Goal: Transaction & Acquisition: Purchase product/service

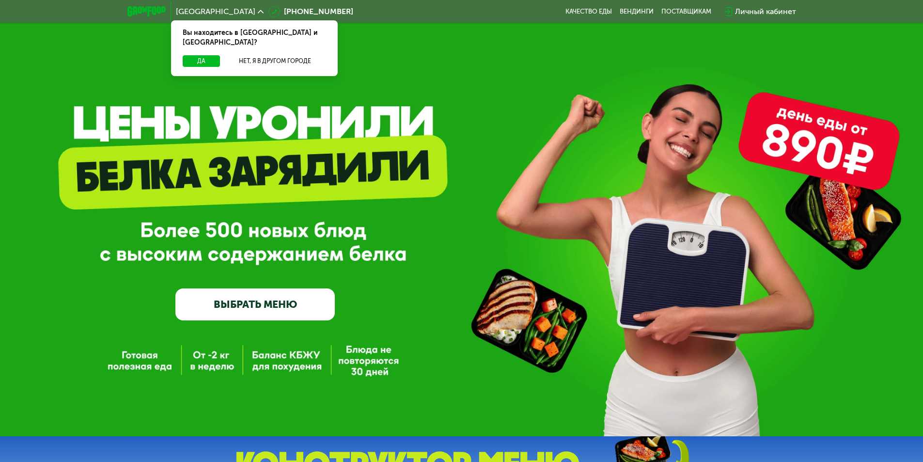
click at [296, 303] on link "ВЫБРАТЬ МЕНЮ" at bounding box center [254, 304] width 159 height 32
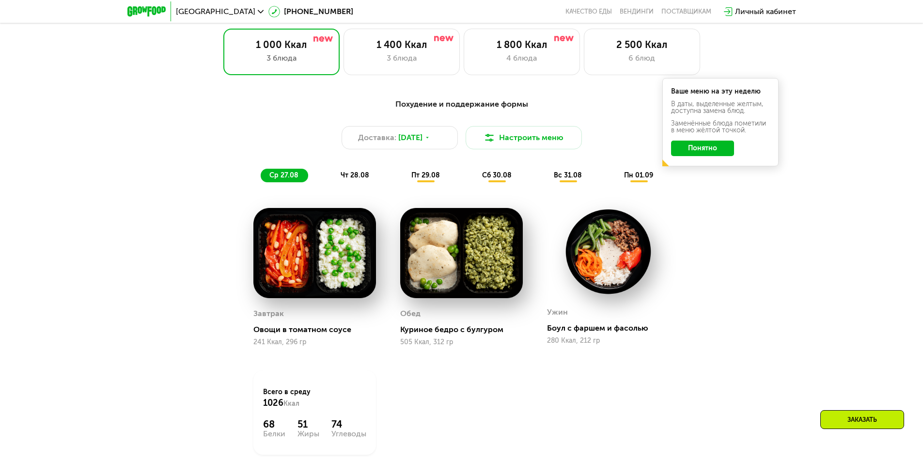
scroll to position [523, 0]
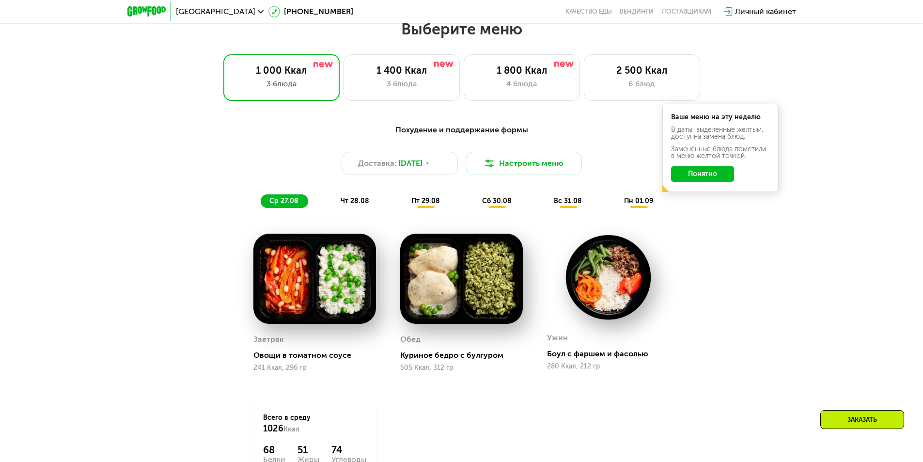
click at [698, 176] on button "Понятно" at bounding box center [702, 174] width 63 height 16
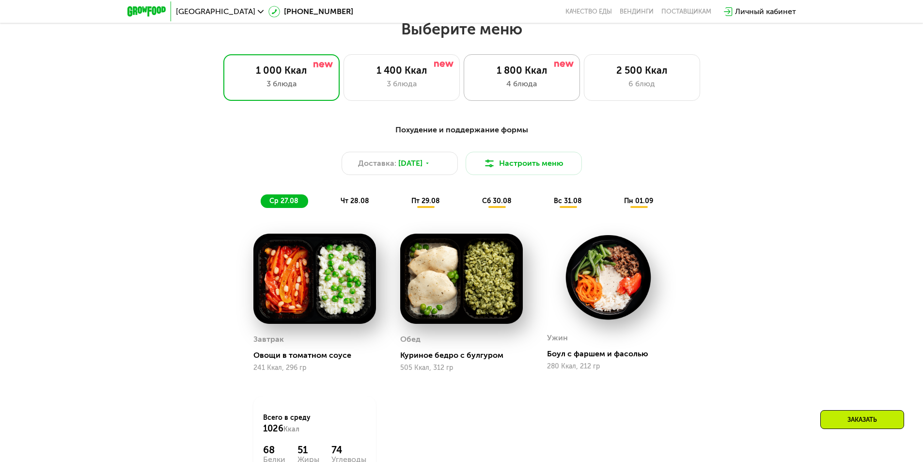
click at [544, 86] on div "4 блюда" at bounding box center [522, 84] width 96 height 12
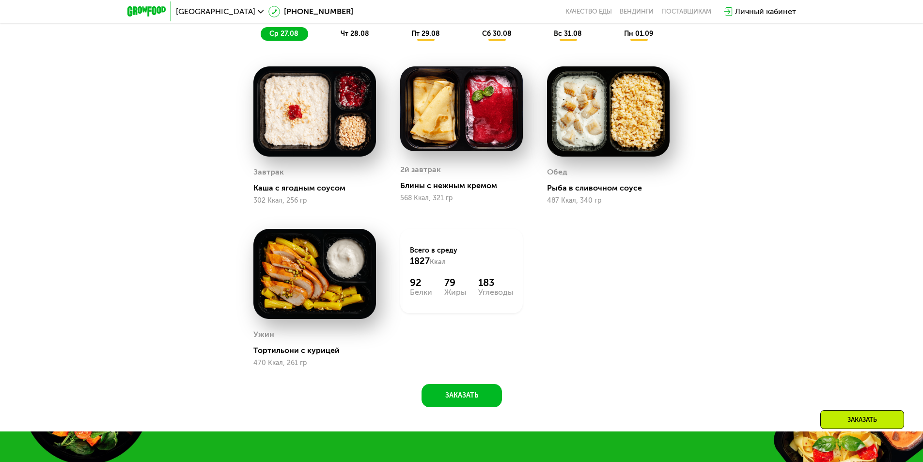
scroll to position [668, 0]
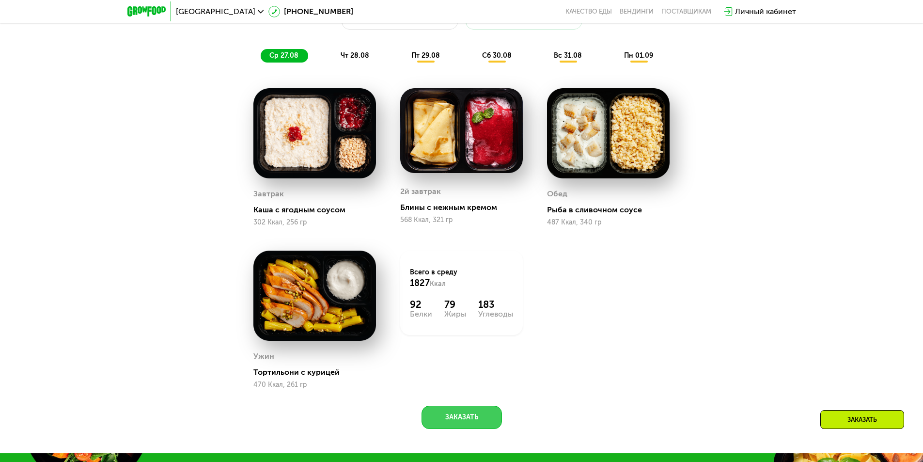
click at [439, 419] on button "Заказать" at bounding box center [461, 416] width 80 height 23
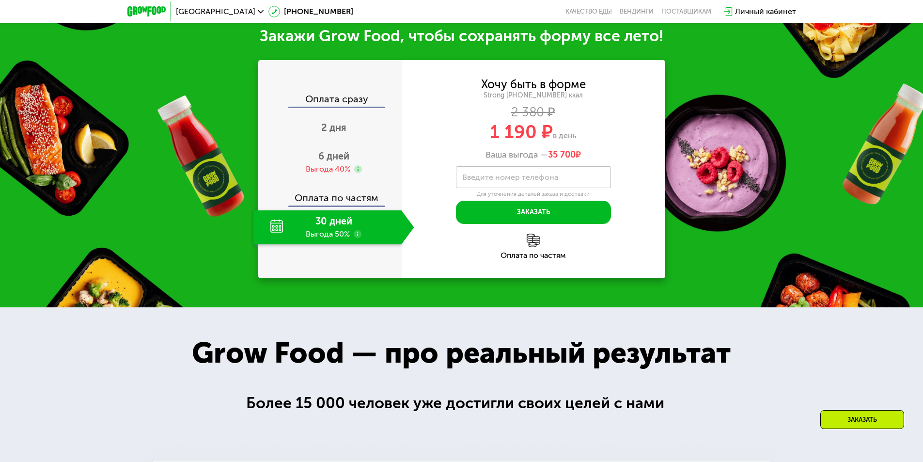
scroll to position [1125, 0]
click at [330, 233] on div "30 дней Выгода 50%" at bounding box center [327, 227] width 148 height 34
click at [341, 202] on div "Оплата по частям" at bounding box center [330, 194] width 142 height 22
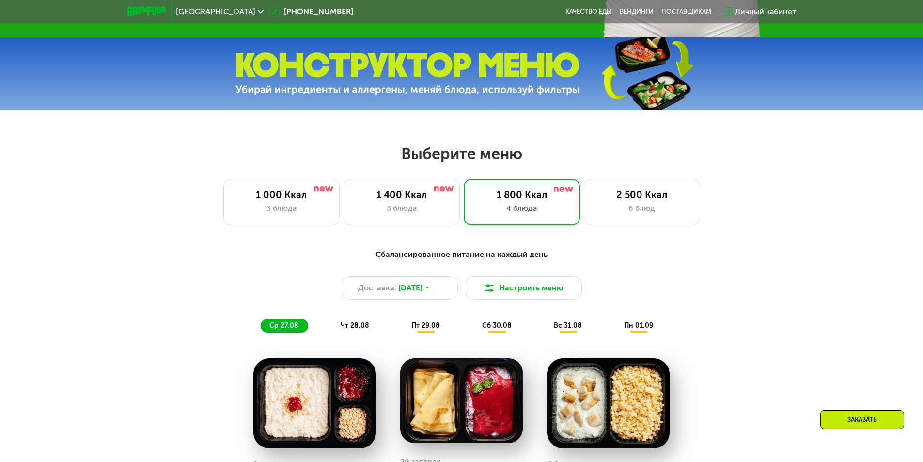
scroll to position [398, 0]
click at [654, 201] on div "2 500 Ккал" at bounding box center [642, 195] width 96 height 12
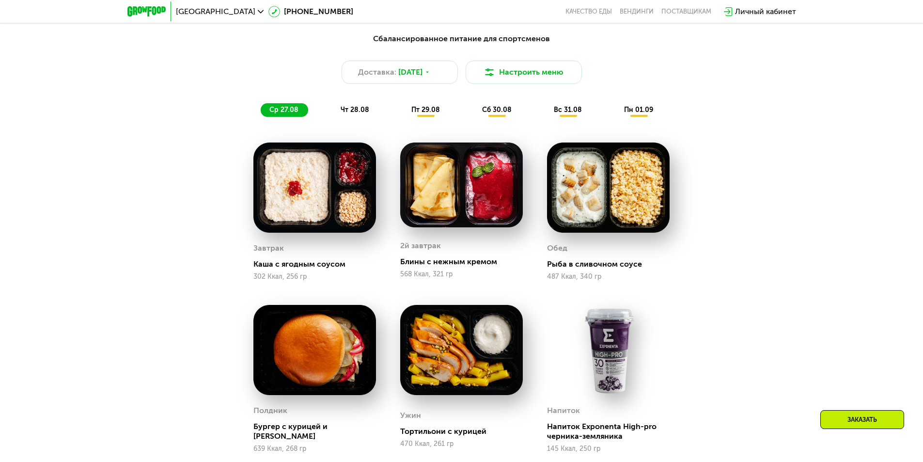
scroll to position [543, 0]
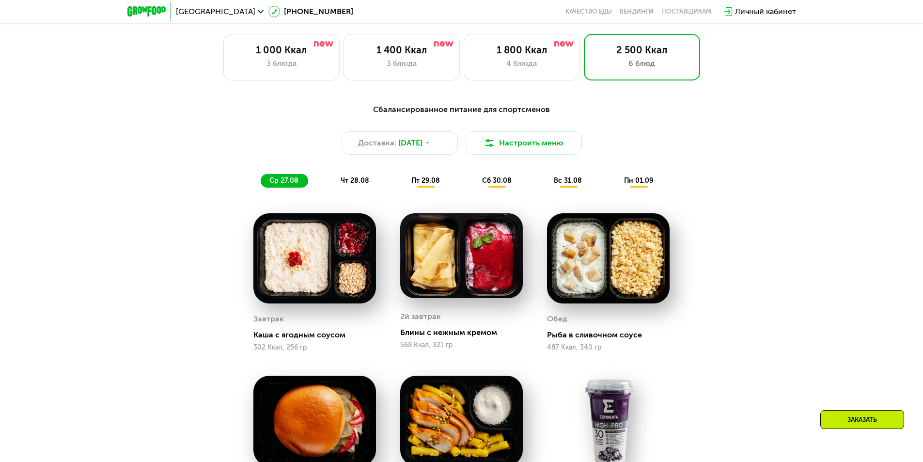
click at [356, 184] on span "чт 28.08" at bounding box center [355, 180] width 29 height 8
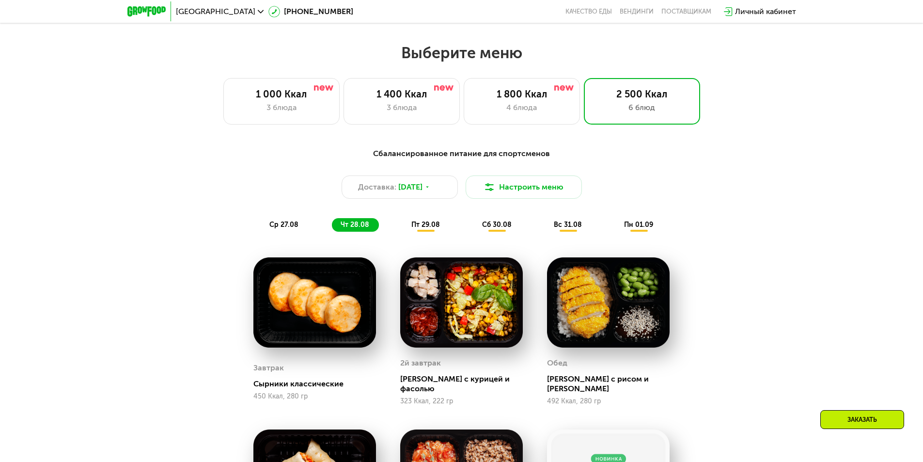
scroll to position [495, 0]
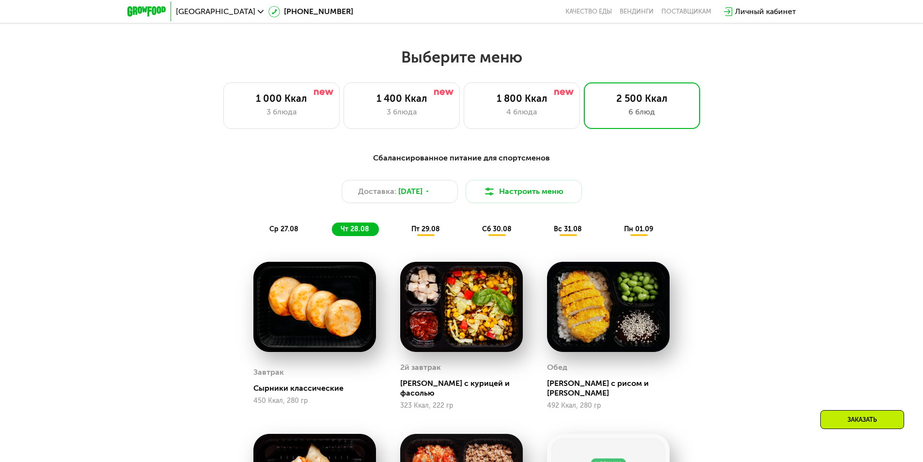
click at [423, 232] on span "пт 29.08" at bounding box center [425, 229] width 29 height 8
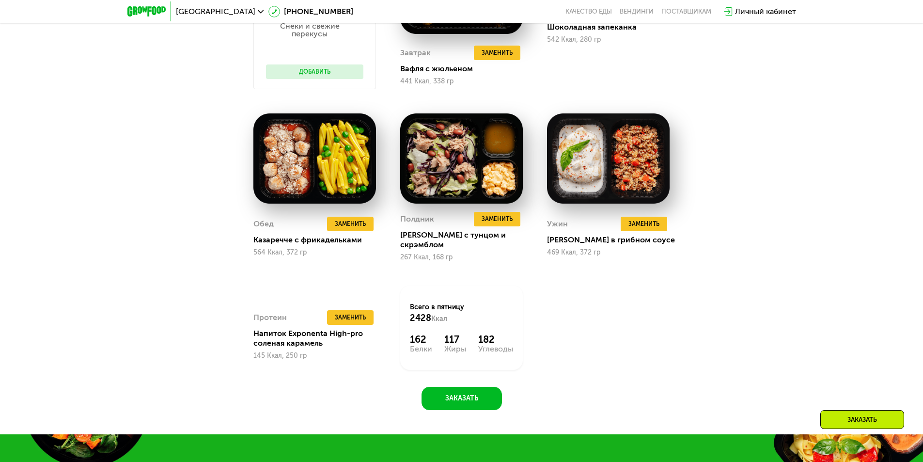
scroll to position [834, 0]
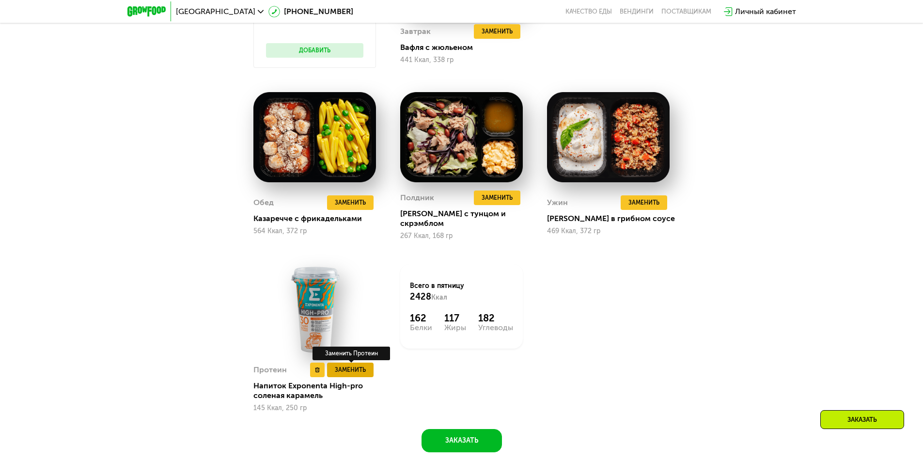
click at [353, 365] on span "Заменить" at bounding box center [350, 370] width 31 height 10
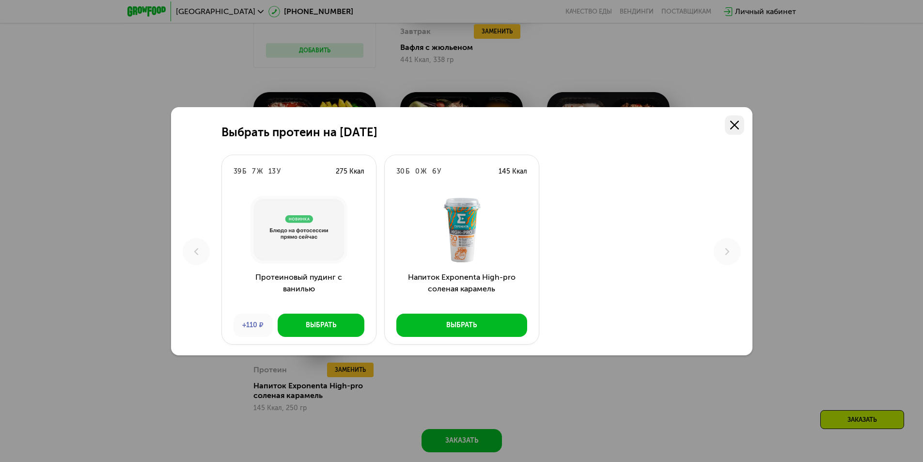
click at [735, 126] on use at bounding box center [734, 125] width 9 height 9
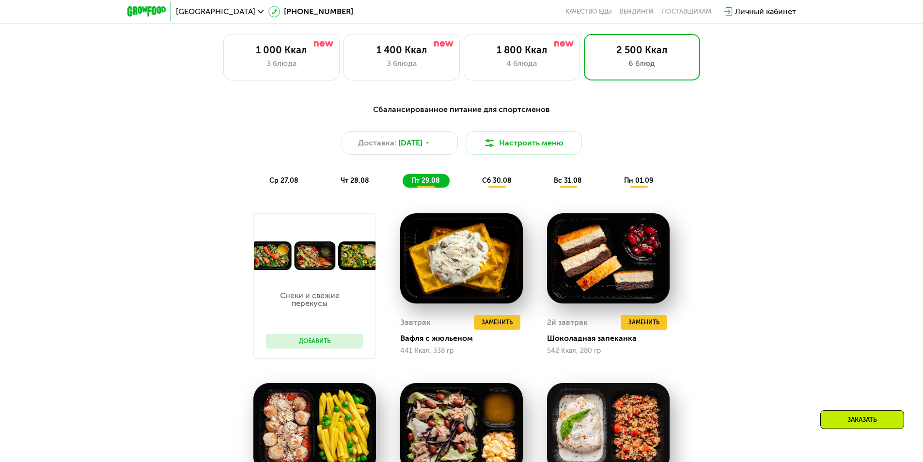
scroll to position [495, 0]
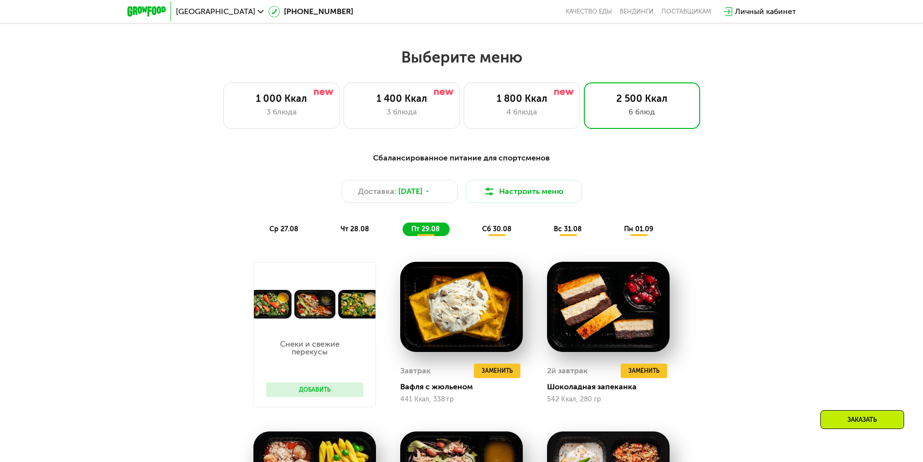
click at [501, 232] on span "сб 30.08" at bounding box center [497, 229] width 30 height 8
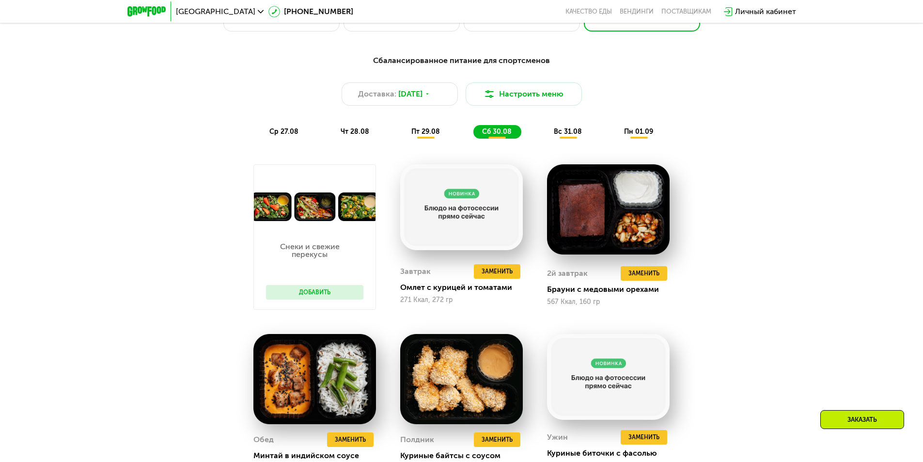
scroll to position [592, 0]
click at [615, 129] on div "вс 31.08" at bounding box center [638, 132] width 47 height 14
